Goal: Transaction & Acquisition: Subscribe to service/newsletter

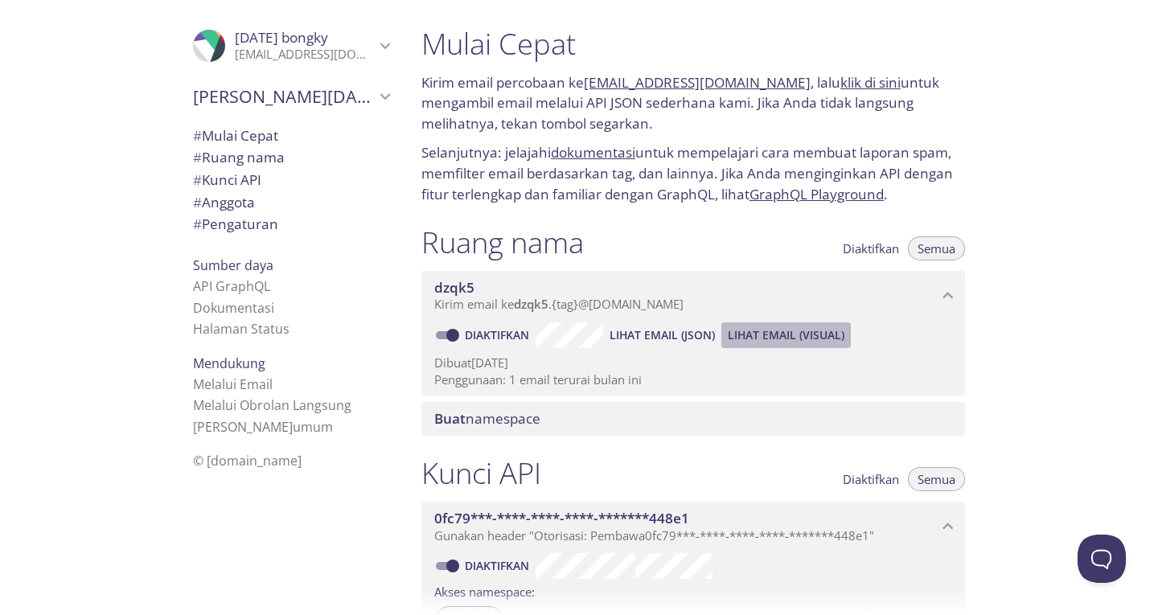
click at [788, 341] on font "Lihat Email (Visual)" at bounding box center [786, 334] width 117 height 15
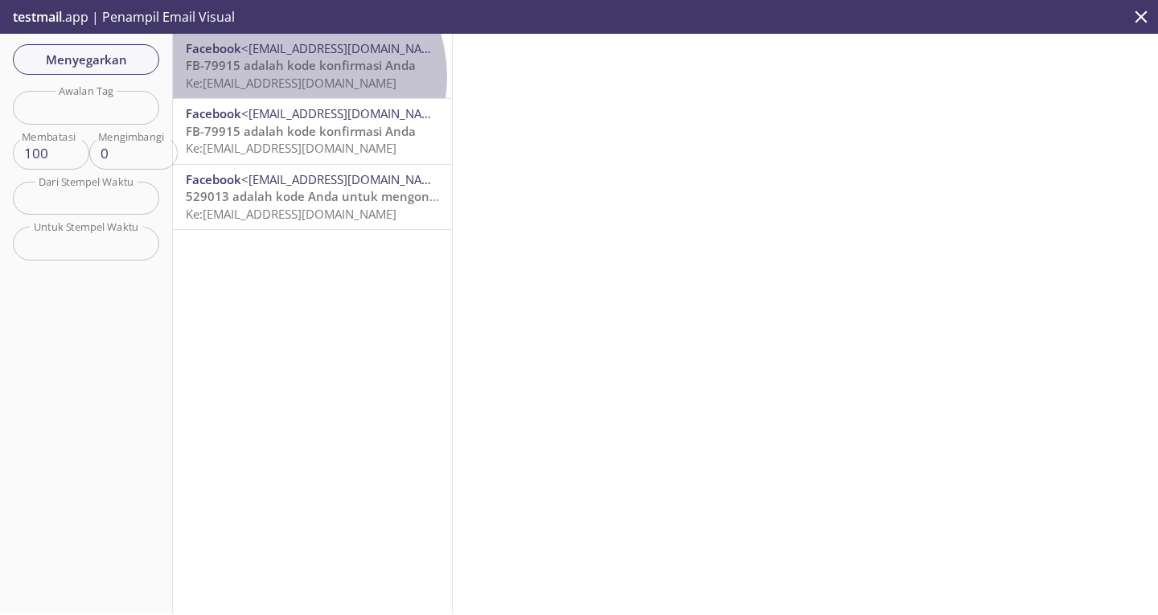
click at [300, 76] on font "[EMAIL_ADDRESS][DOMAIN_NAME]" at bounding box center [300, 83] width 194 height 16
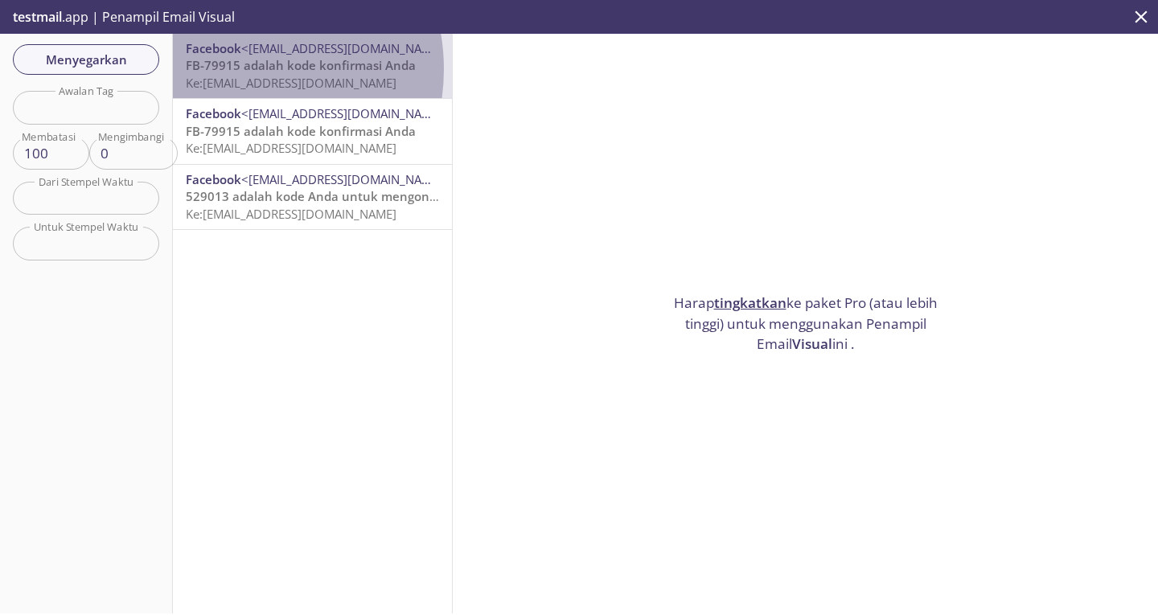
click at [234, 69] on font "FB-79915 adalah kode konfirmasi Anda" at bounding box center [301, 65] width 230 height 16
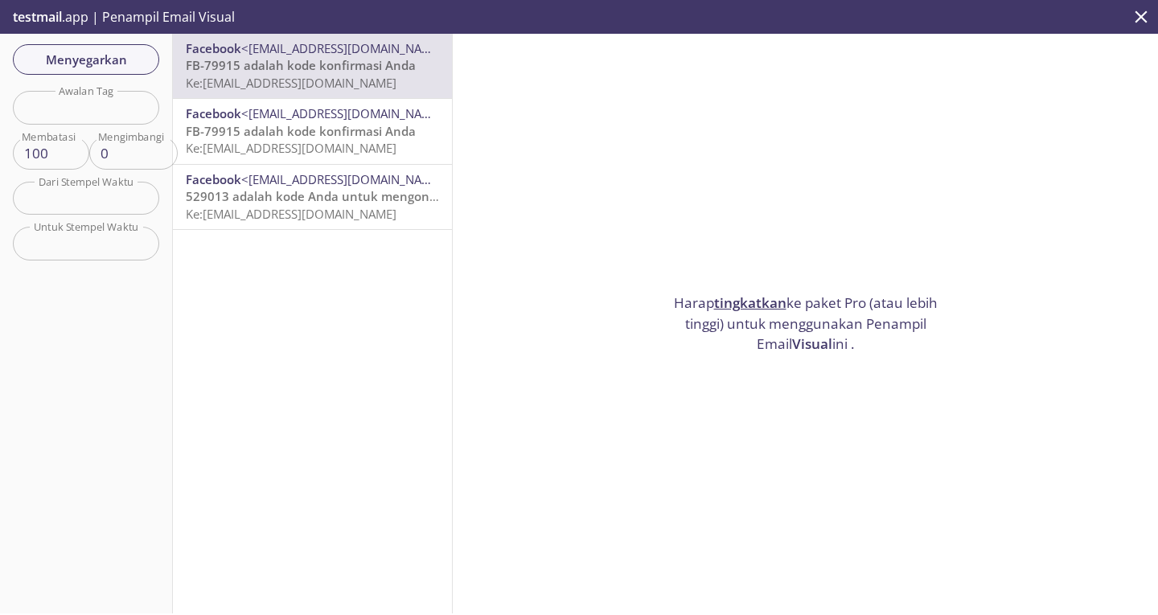
click at [64, 162] on input "100" at bounding box center [48, 153] width 70 height 33
click at [78, 125] on div "Menyegarkan Filter Awalan Tag Awalan Tag Membatasi 100 Membatasi Mengimbangi 0 …" at bounding box center [86, 324] width 173 height 580
click at [722, 293] on font "tingkatkan" at bounding box center [750, 302] width 72 height 18
